Goal: Task Accomplishment & Management: Use online tool/utility

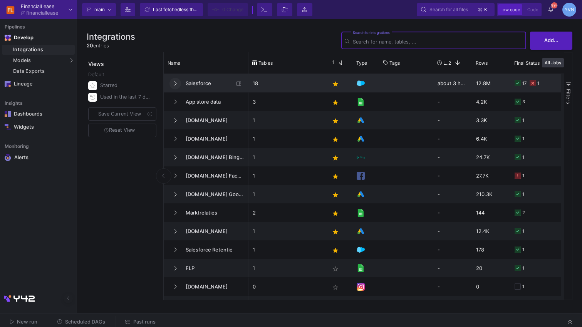
click at [173, 86] on button at bounding box center [175, 84] width 12 height 12
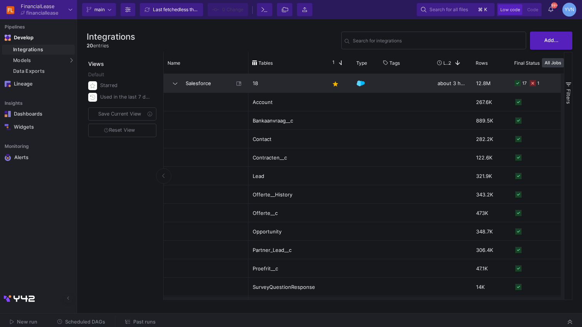
click at [546, 86] on div "17 1" at bounding box center [548, 83] width 69 height 18
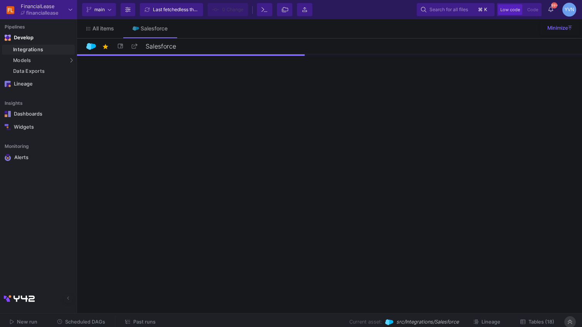
click at [569, 322] on icon at bounding box center [569, 321] width 4 height 5
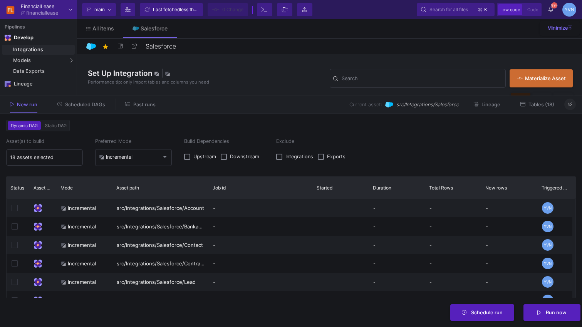
click at [538, 107] on span "Tables (18)" at bounding box center [541, 105] width 26 height 6
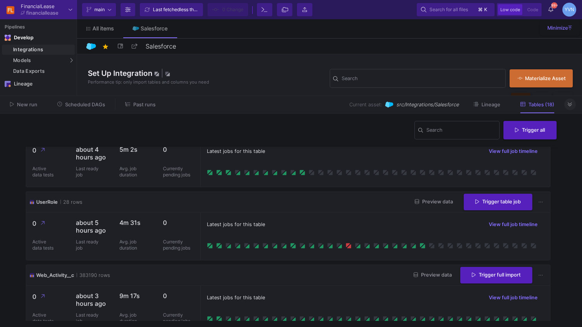
scroll to position [1139, 0]
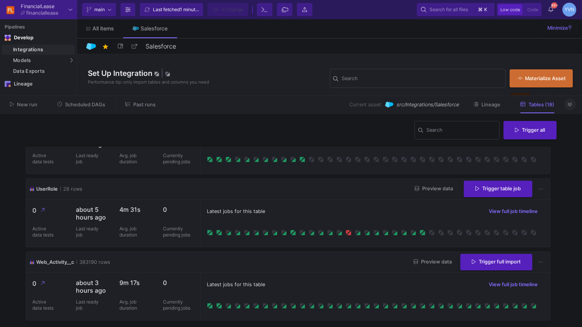
click at [36, 106] on span "New run" at bounding box center [27, 105] width 20 height 6
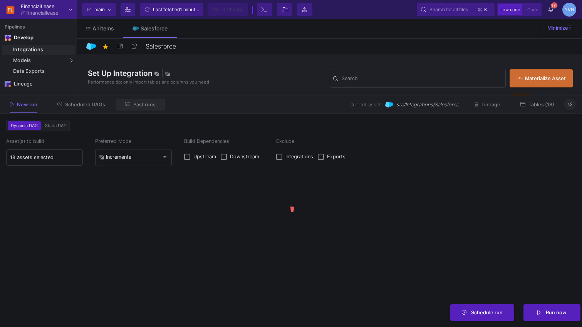
click at [144, 106] on span "Past runs" at bounding box center [144, 105] width 22 height 6
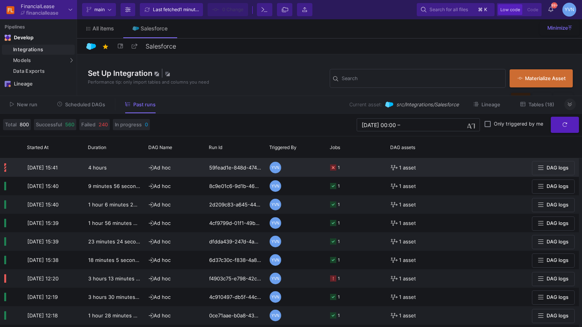
click at [334, 171] on icon at bounding box center [333, 167] width 6 height 6
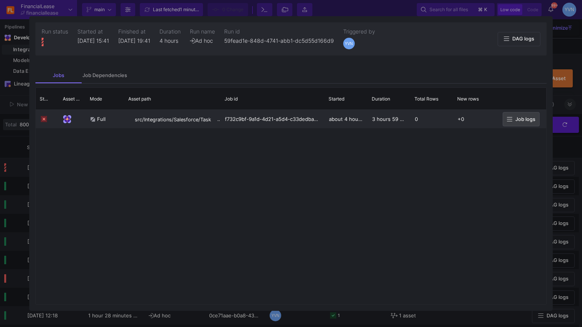
click at [515, 124] on button "Job logs" at bounding box center [520, 119] width 37 height 14
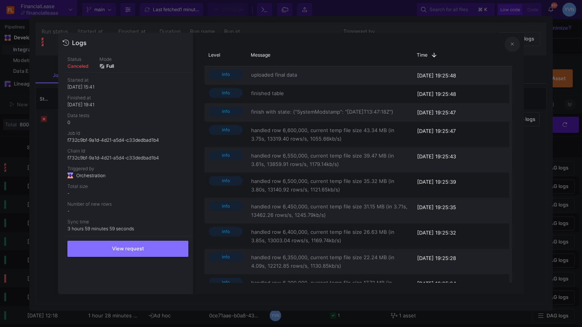
click at [510, 44] on icon at bounding box center [511, 44] width 3 height 5
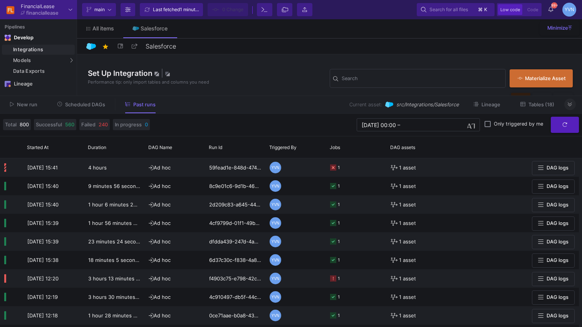
click at [544, 107] on span "Tables (18)" at bounding box center [541, 105] width 26 height 6
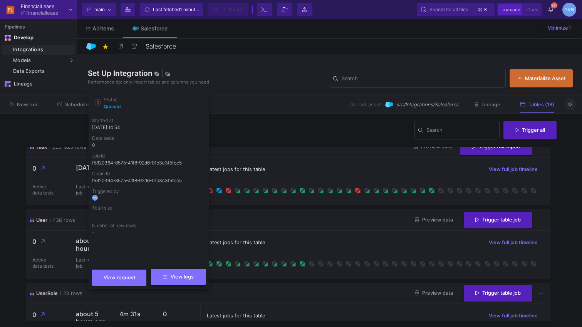
click at [184, 280] on button "View logs" at bounding box center [178, 277] width 54 height 16
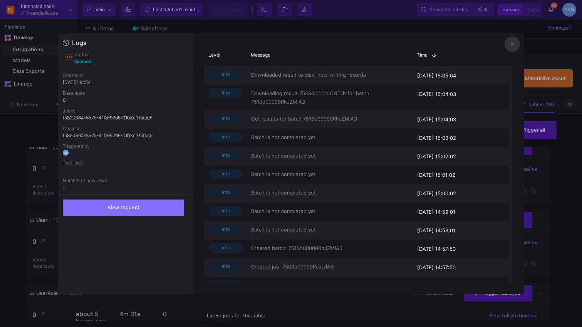
click at [546, 54] on div at bounding box center [291, 163] width 582 height 327
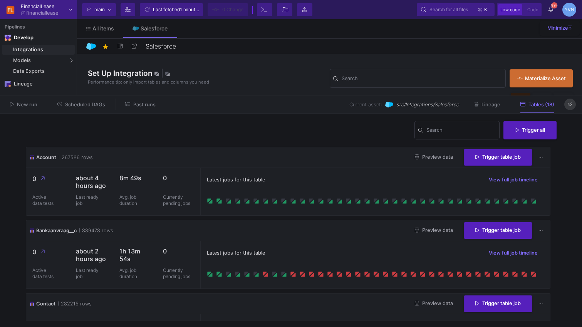
click at [567, 107] on button at bounding box center [570, 105] width 12 height 12
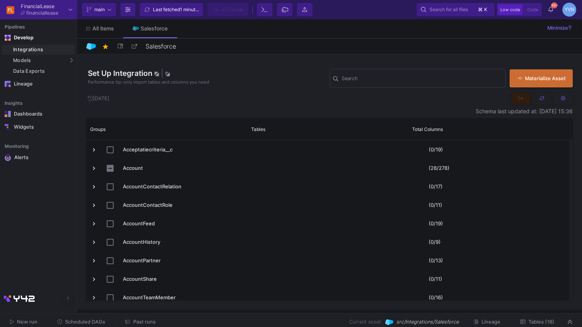
click at [128, 323] on icon at bounding box center [127, 321] width 5 height 5
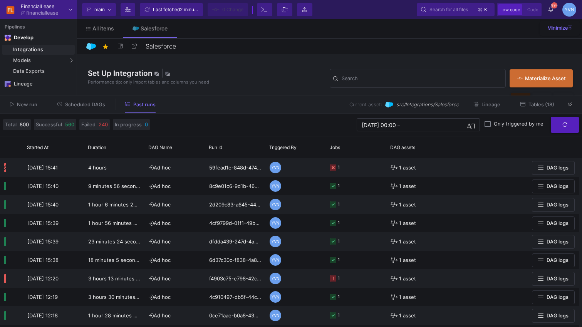
click at [567, 104] on icon at bounding box center [569, 104] width 4 height 5
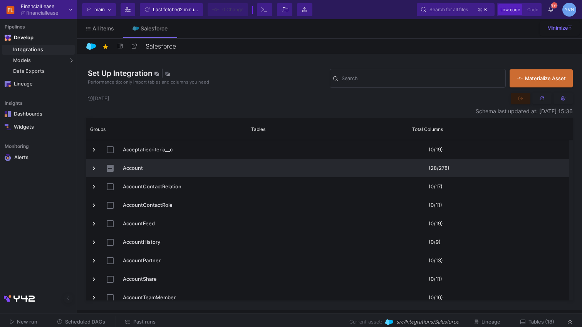
click at [96, 172] on span "Press SPACE to select this row." at bounding box center [93, 168] width 7 height 18
click at [92, 168] on span "Press SPACE to select this row." at bounding box center [93, 168] width 7 height 7
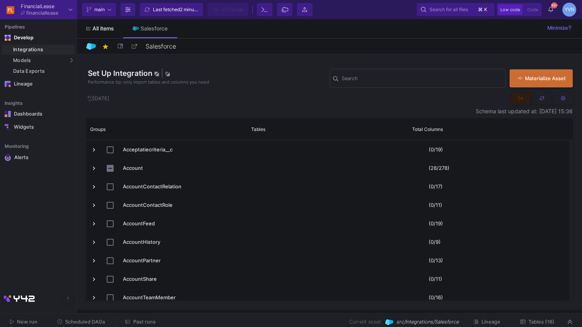
click at [107, 34] on link "All items" at bounding box center [100, 28] width 46 height 18
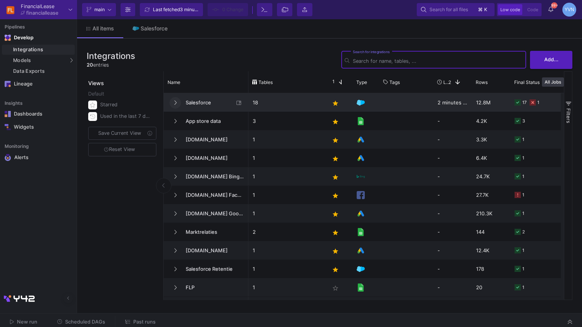
click at [174, 101] on icon at bounding box center [175, 102] width 3 height 5
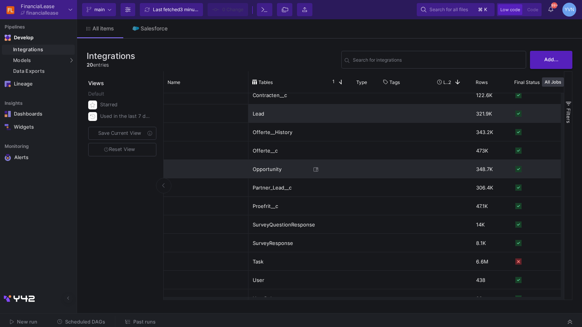
scroll to position [143, 0]
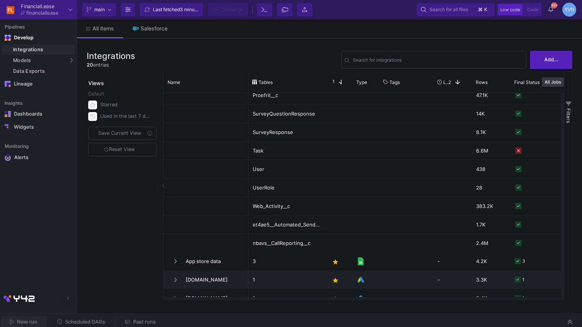
click at [27, 323] on span "New run" at bounding box center [27, 322] width 20 height 6
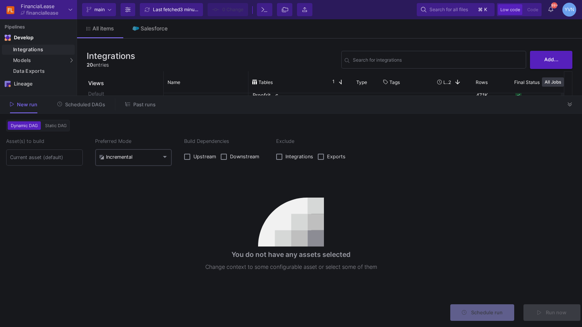
click at [136, 165] on div "Incremental" at bounding box center [133, 157] width 69 height 18
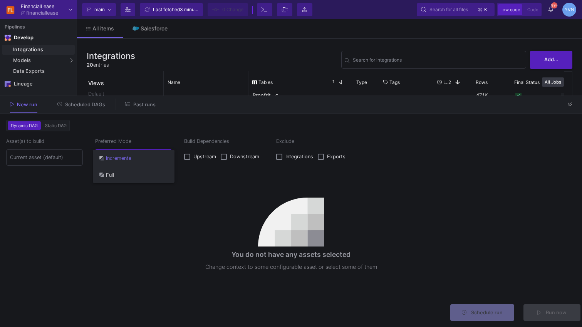
click at [122, 178] on span "Full" at bounding box center [133, 174] width 69 height 17
click at [35, 155] on input at bounding box center [44, 157] width 69 height 6
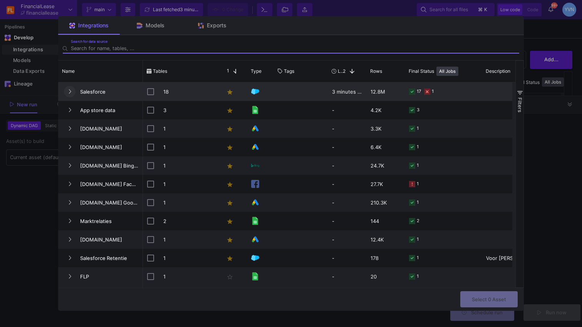
click at [68, 89] on icon "Press SPACE to select this row." at bounding box center [69, 91] width 3 height 5
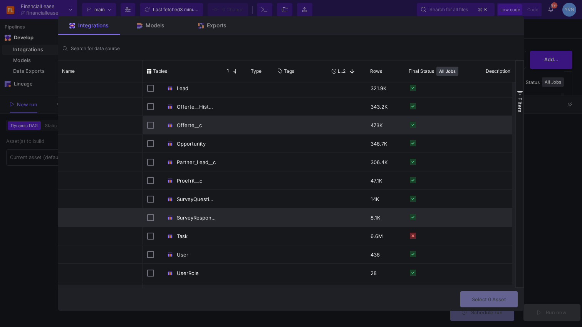
scroll to position [139, 0]
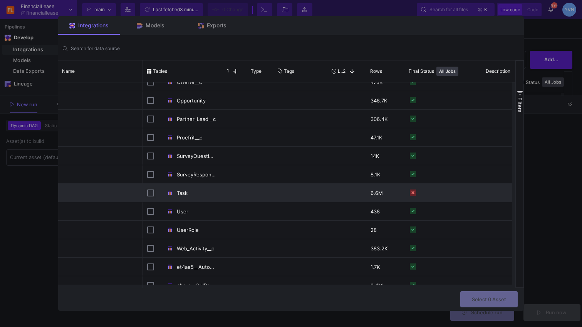
click at [149, 192] on input "Press Space to toggle row selection (unchecked)" at bounding box center [150, 192] width 7 height 7
checkbox input "true"
checkbox input "false"
click at [506, 298] on button "Select 1 Asset" at bounding box center [489, 298] width 57 height 17
type input "1 asset selected"
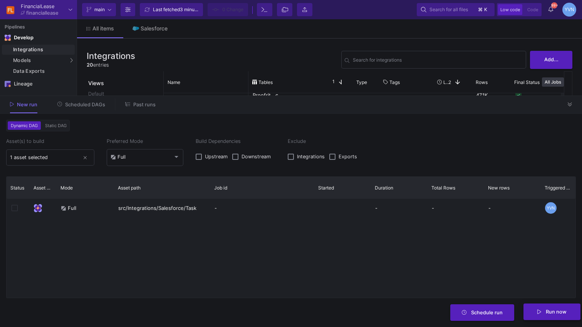
click at [559, 312] on span "Run now" at bounding box center [555, 312] width 21 height 6
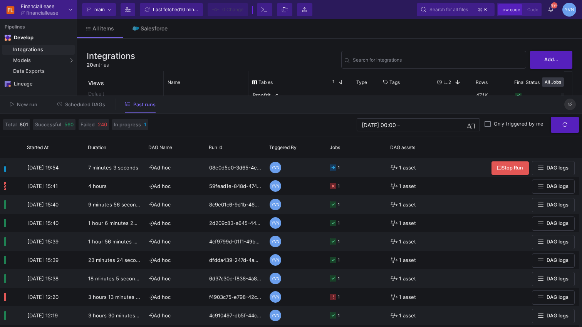
click at [571, 102] on icon at bounding box center [569, 104] width 4 height 5
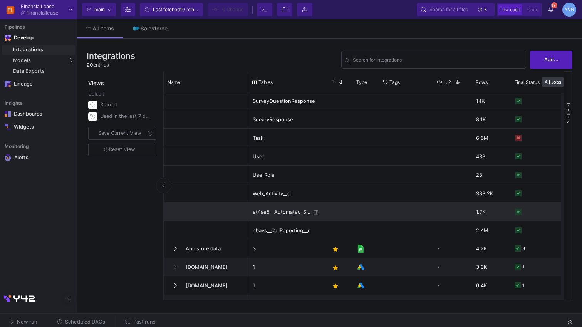
scroll to position [200, 0]
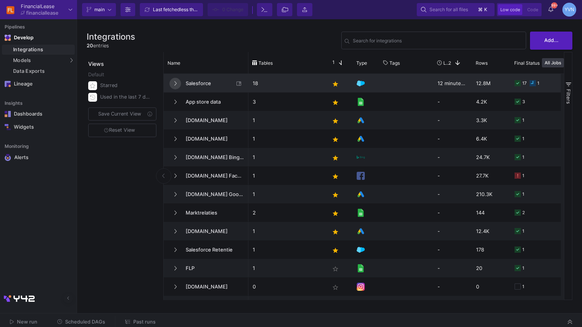
click at [176, 83] on icon at bounding box center [175, 83] width 3 height 5
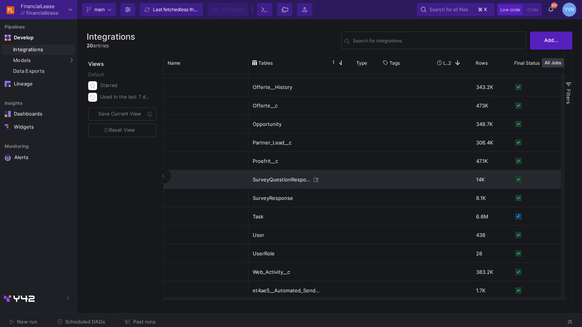
scroll to position [129, 0]
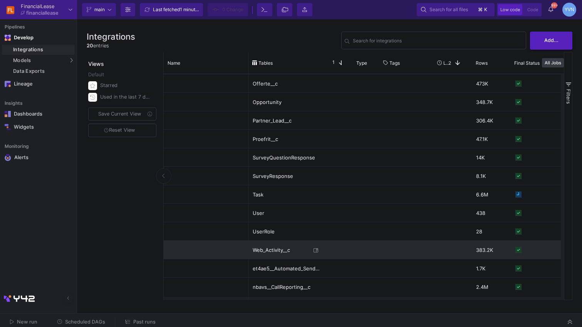
click at [261, 249] on div "Web_Activity__c" at bounding box center [282, 250] width 58 height 18
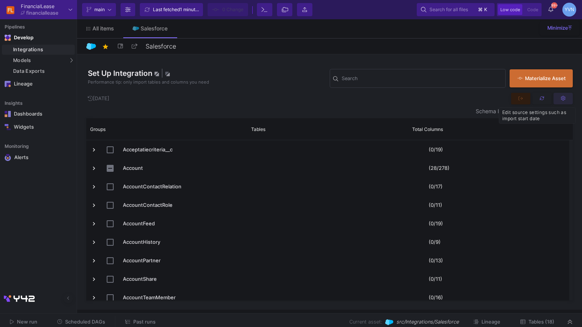
click at [559, 100] on button at bounding box center [562, 99] width 19 height 12
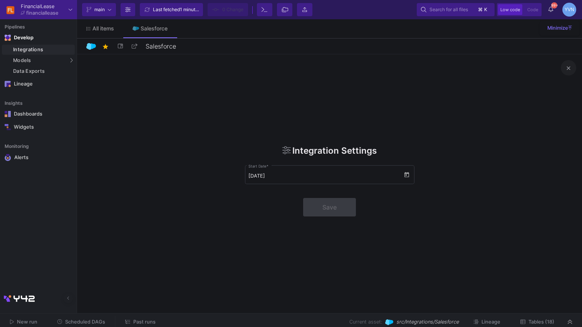
click at [569, 73] on button "close" at bounding box center [567, 67] width 15 height 15
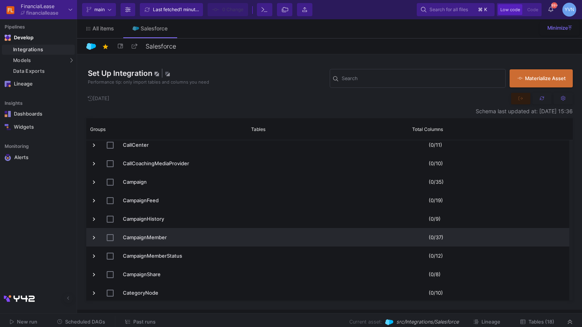
scroll to position [739, 0]
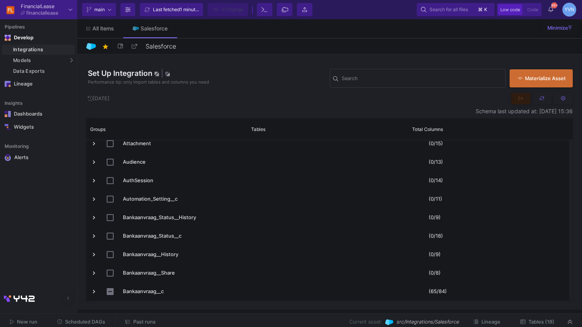
click at [549, 320] on span "Tables (18)" at bounding box center [541, 322] width 26 height 6
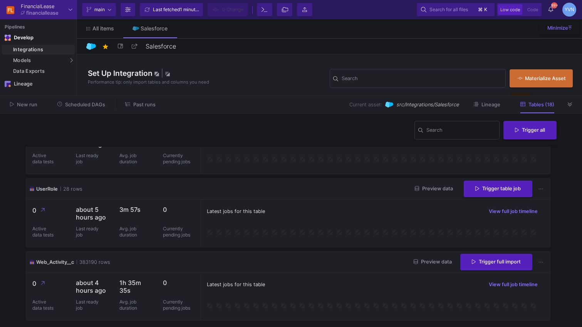
click at [437, 264] on span "Preview data" at bounding box center [432, 262] width 38 height 6
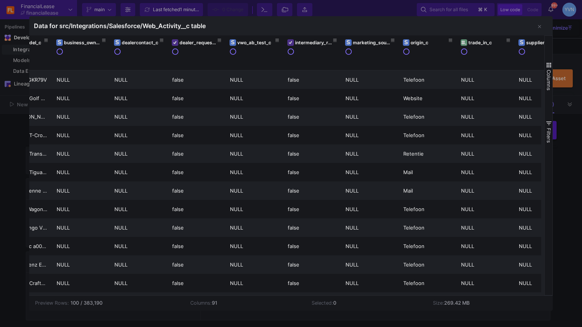
click at [8, 140] on div at bounding box center [291, 163] width 582 height 327
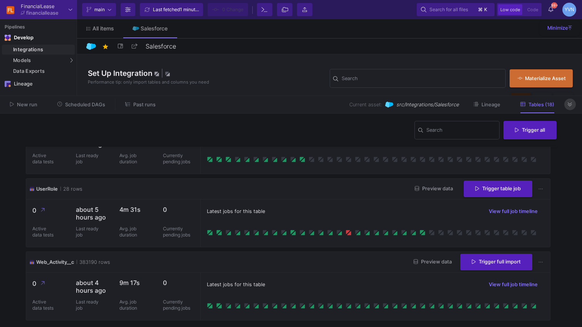
click at [567, 105] on button at bounding box center [570, 105] width 12 height 12
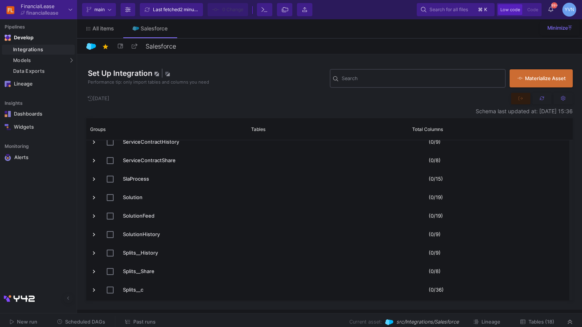
click at [395, 84] on div "Search" at bounding box center [421, 78] width 161 height 20
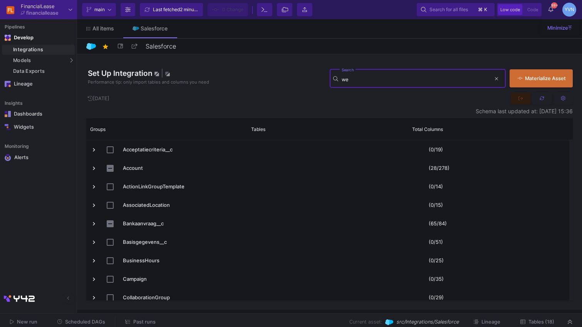
type input "w"
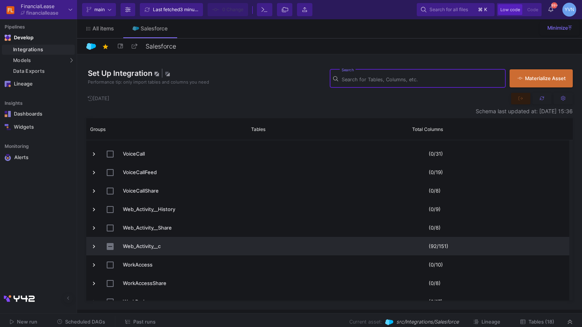
click at [92, 245] on span "Press SPACE to select this row." at bounding box center [93, 246] width 7 height 7
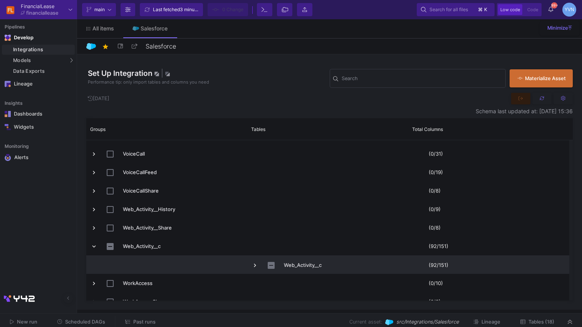
click at [251, 259] on div "Web_Activity__c" at bounding box center [327, 265] width 161 height 18
click at [254, 263] on span "Press SPACE to select this row." at bounding box center [254, 265] width 7 height 7
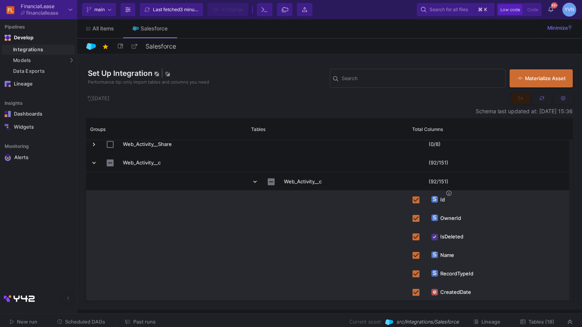
click at [146, 324] on span "Past runs" at bounding box center [144, 322] width 22 height 6
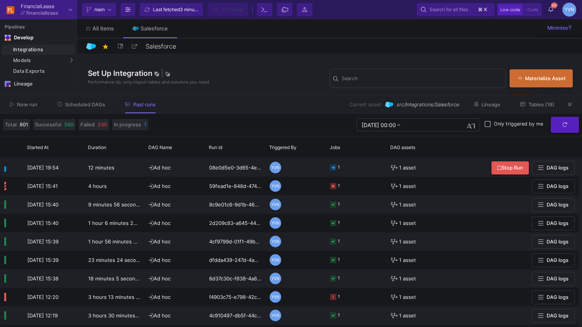
click at [540, 102] on span "Tables (18)" at bounding box center [541, 105] width 26 height 6
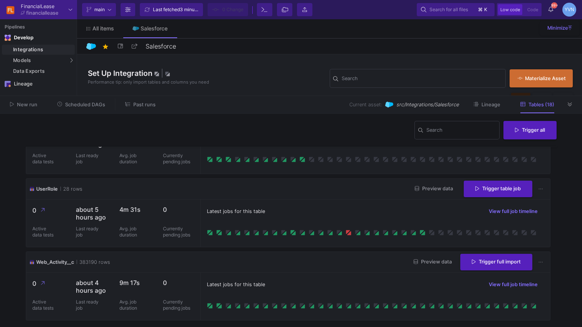
click at [424, 259] on span "Preview data" at bounding box center [432, 262] width 38 height 6
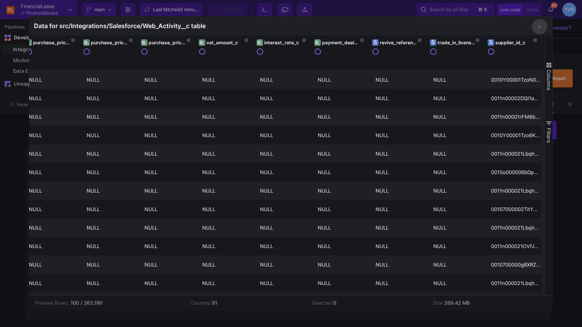
click at [540, 27] on icon "button" at bounding box center [539, 26] width 3 height 3
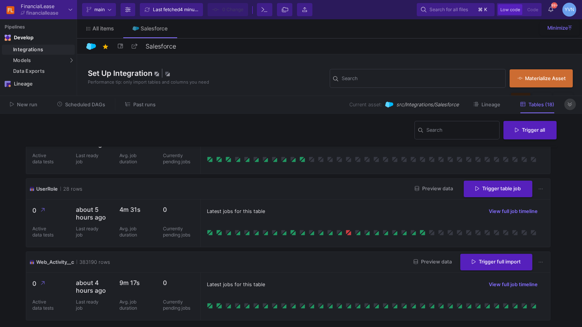
click at [570, 105] on icon at bounding box center [569, 104] width 4 height 5
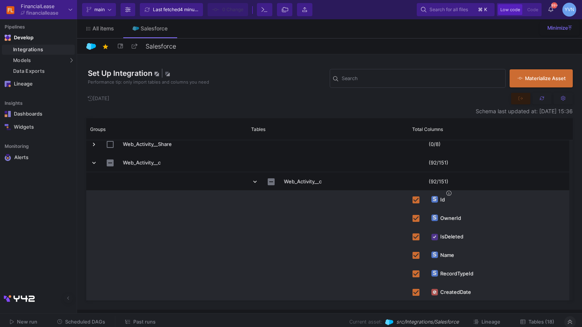
click at [378, 67] on div "Set Up Integration | Performance tip: only import tables and columns you need S…" at bounding box center [329, 73] width 486 height 38
click at [363, 78] on input "Search" at bounding box center [421, 80] width 161 height 6
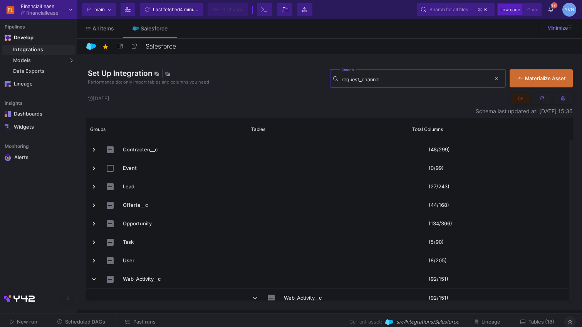
type input "request_channel"
click at [393, 81] on input "request_channel" at bounding box center [415, 80] width 149 height 6
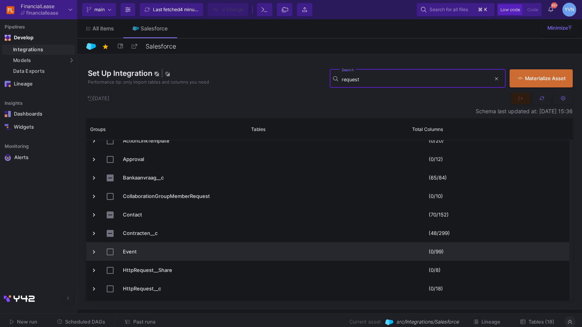
scroll to position [51, 0]
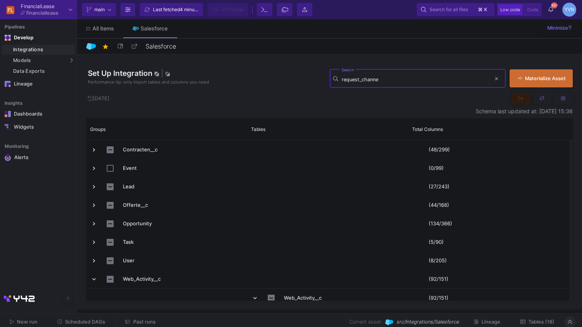
type input "request_channel"
click at [358, 77] on input "request_channel" at bounding box center [415, 80] width 149 height 6
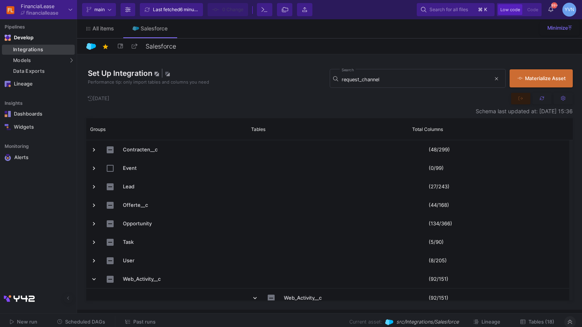
click at [34, 48] on div "Integrations" at bounding box center [43, 50] width 60 height 6
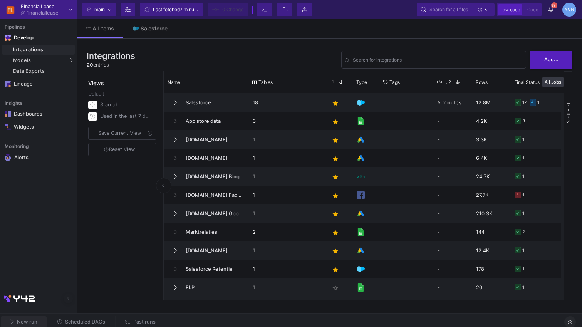
click at [33, 322] on span "New run" at bounding box center [27, 322] width 20 height 6
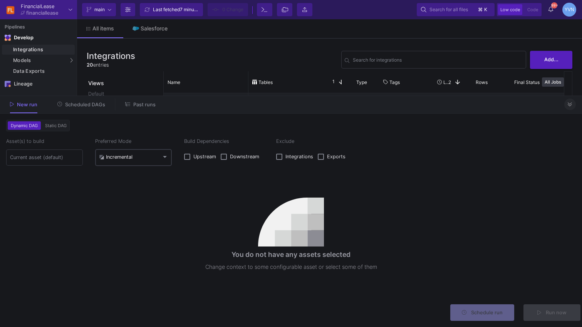
click at [125, 162] on div "Incremental" at bounding box center [133, 157] width 69 height 18
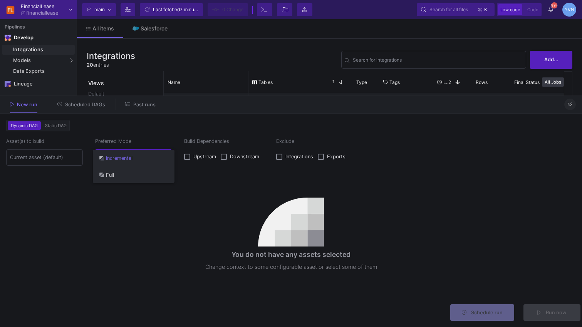
click at [115, 177] on span "Full" at bounding box center [133, 174] width 69 height 17
click at [59, 159] on input at bounding box center [44, 157] width 69 height 6
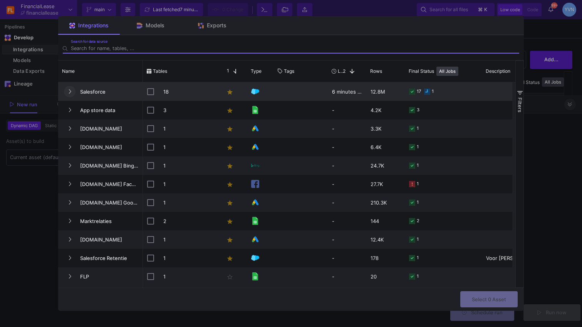
click at [71, 90] on button "Press SPACE to select this row." at bounding box center [70, 92] width 12 height 12
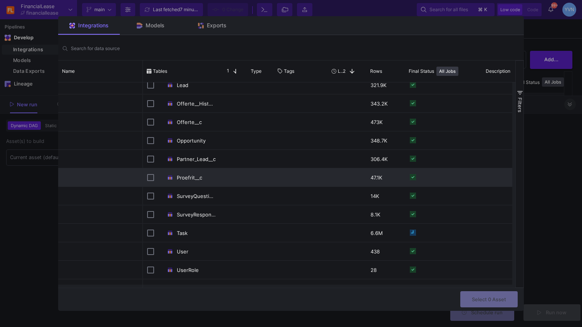
scroll to position [178, 0]
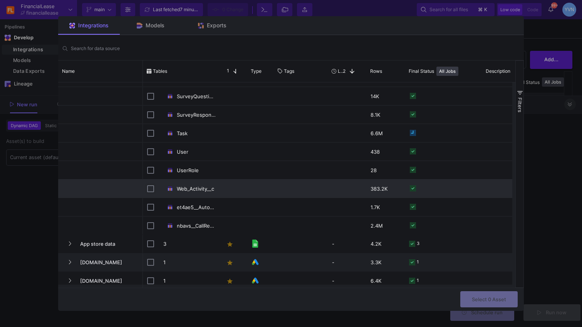
click at [152, 187] on input "Press Space to toggle row selection (unchecked)" at bounding box center [150, 188] width 7 height 7
checkbox input "true"
checkbox input "false"
click at [476, 295] on span "Select 1 Asset" at bounding box center [488, 298] width 33 height 6
type input "1 asset selected"
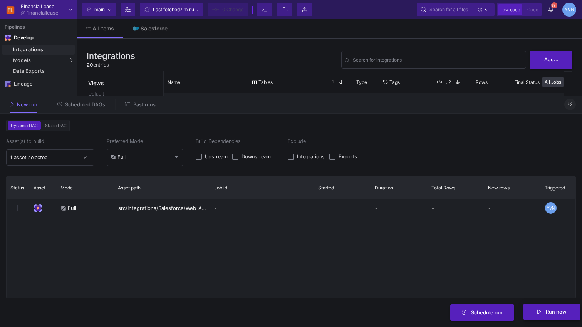
click at [562, 313] on span "Run now" at bounding box center [555, 312] width 21 height 6
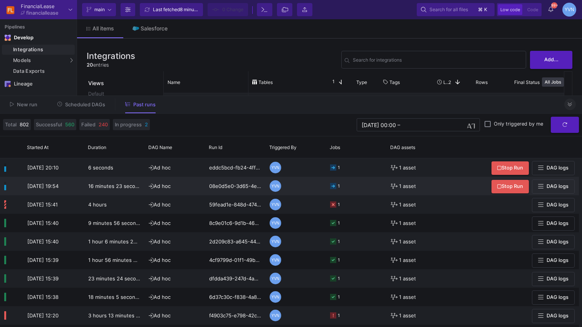
click at [549, 186] on span "DAG logs" at bounding box center [557, 186] width 22 height 6
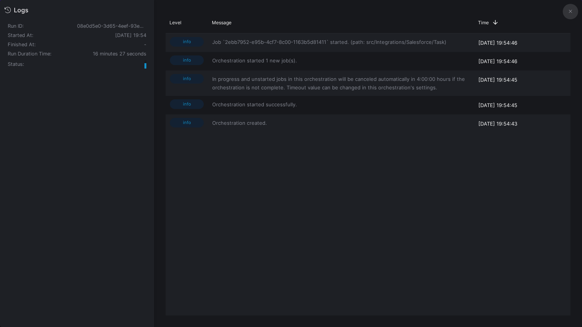
click at [568, 14] on button at bounding box center [569, 11] width 15 height 15
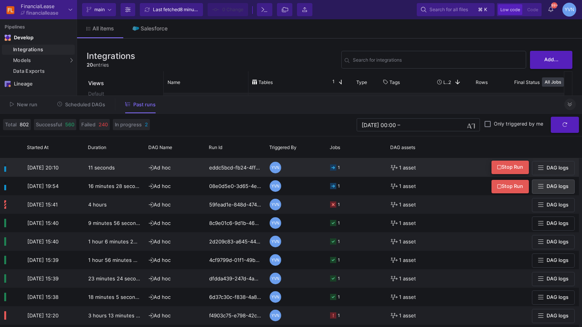
click at [518, 169] on span "Stop Run" at bounding box center [510, 167] width 26 height 6
